Goal: Navigation & Orientation: Find specific page/section

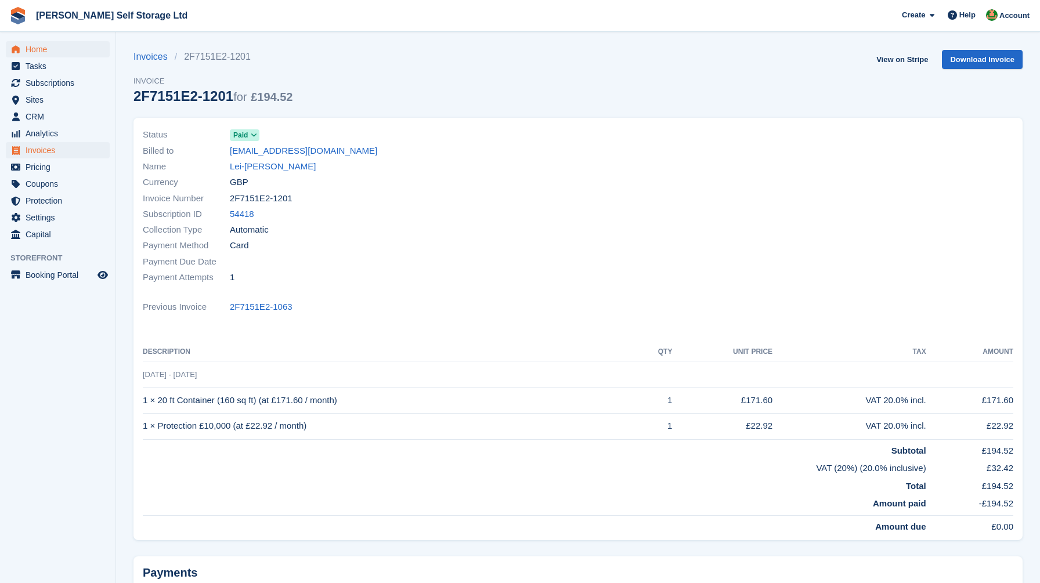
click at [52, 49] on span "Home" at bounding box center [61, 49] width 70 height 16
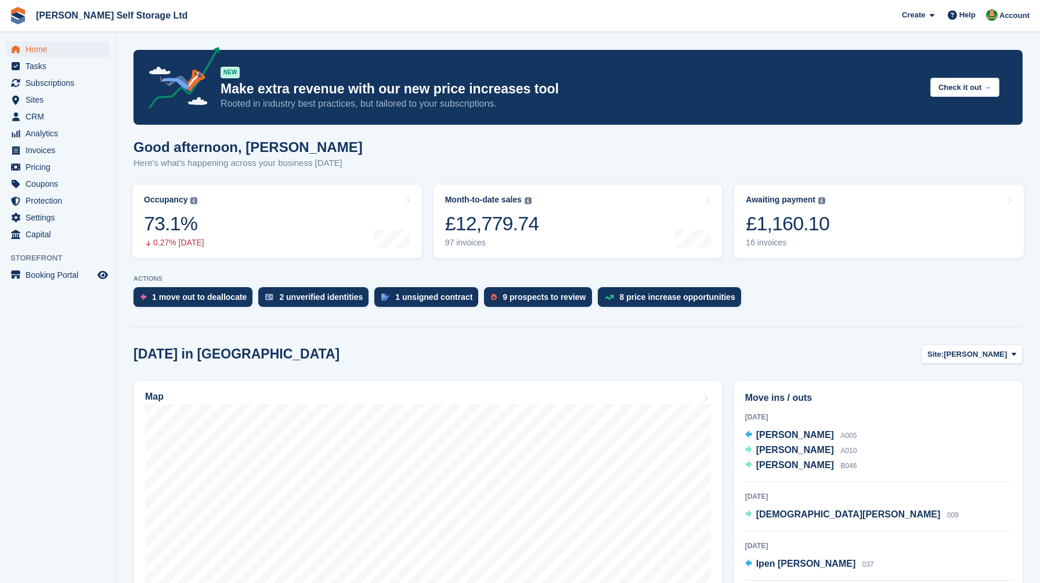
click at [555, 147] on div "Good afternoon, Joshua Here's what's happening across your business today" at bounding box center [578, 161] width 889 height 45
click at [31, 45] on span "Home" at bounding box center [61, 49] width 70 height 16
